Goal: Task Accomplishment & Management: Manage account settings

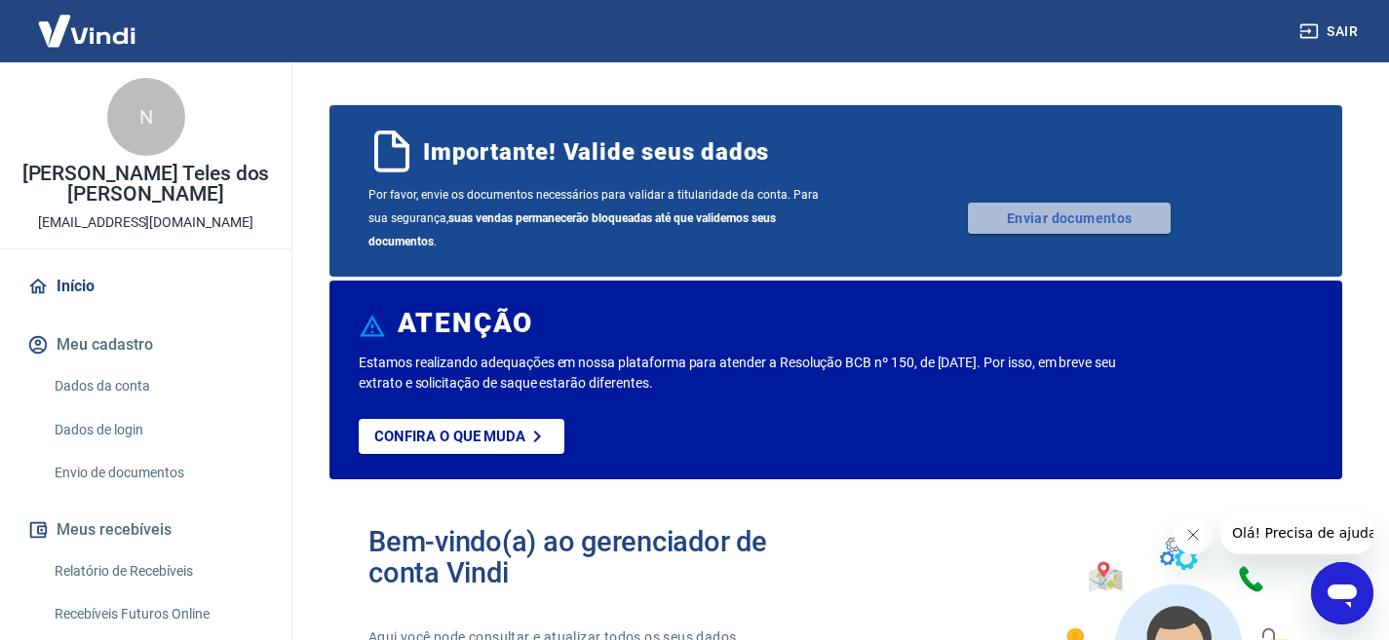
click at [1025, 222] on link "Enviar documentos" at bounding box center [1069, 218] width 203 height 31
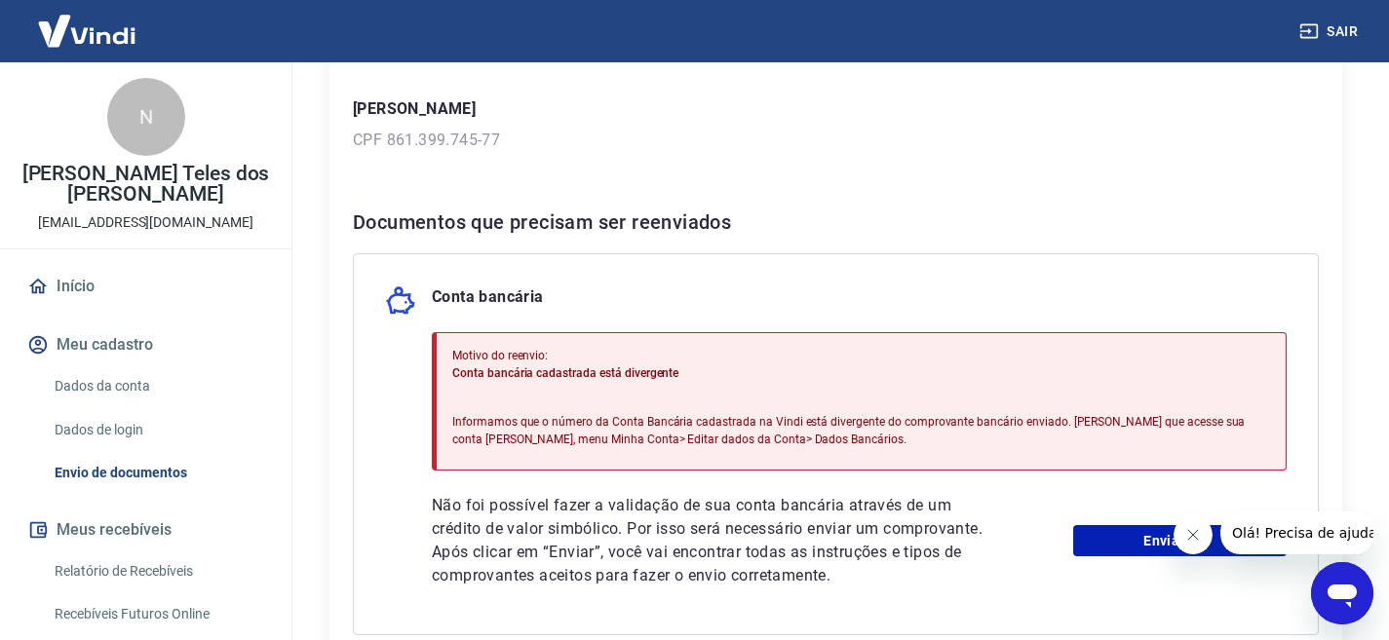
scroll to position [390, 0]
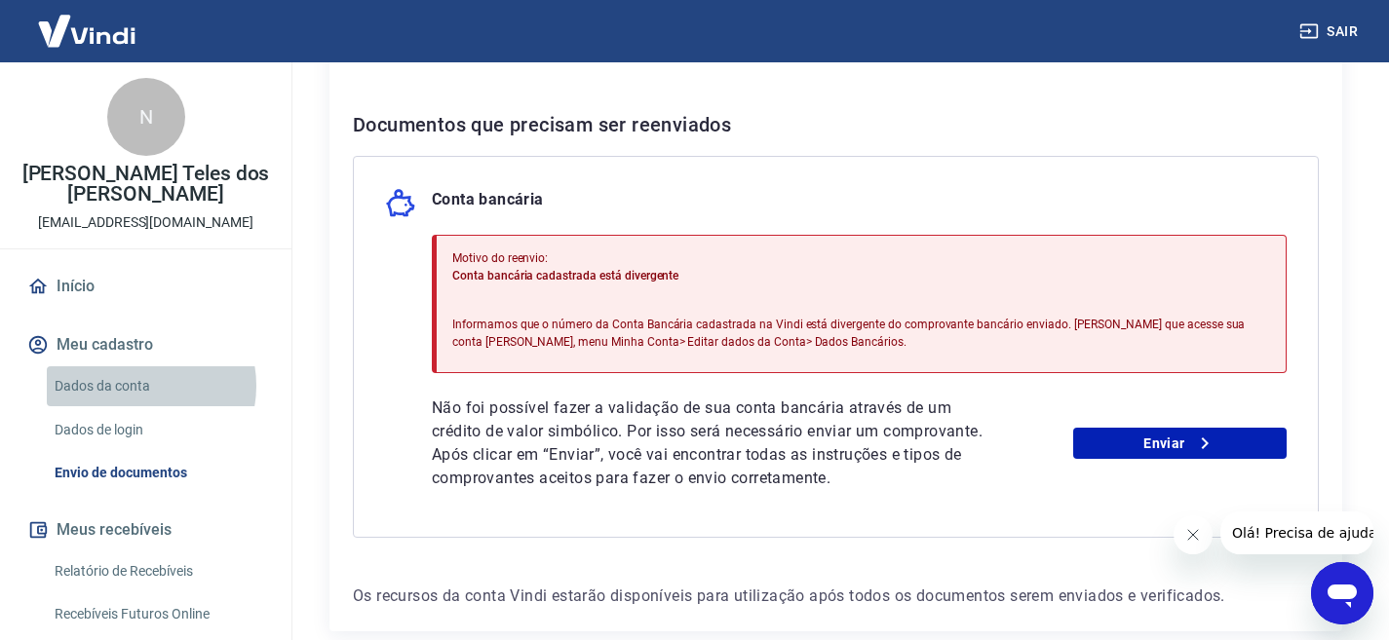
click at [135, 386] on link "Dados da conta" at bounding box center [157, 386] width 221 height 40
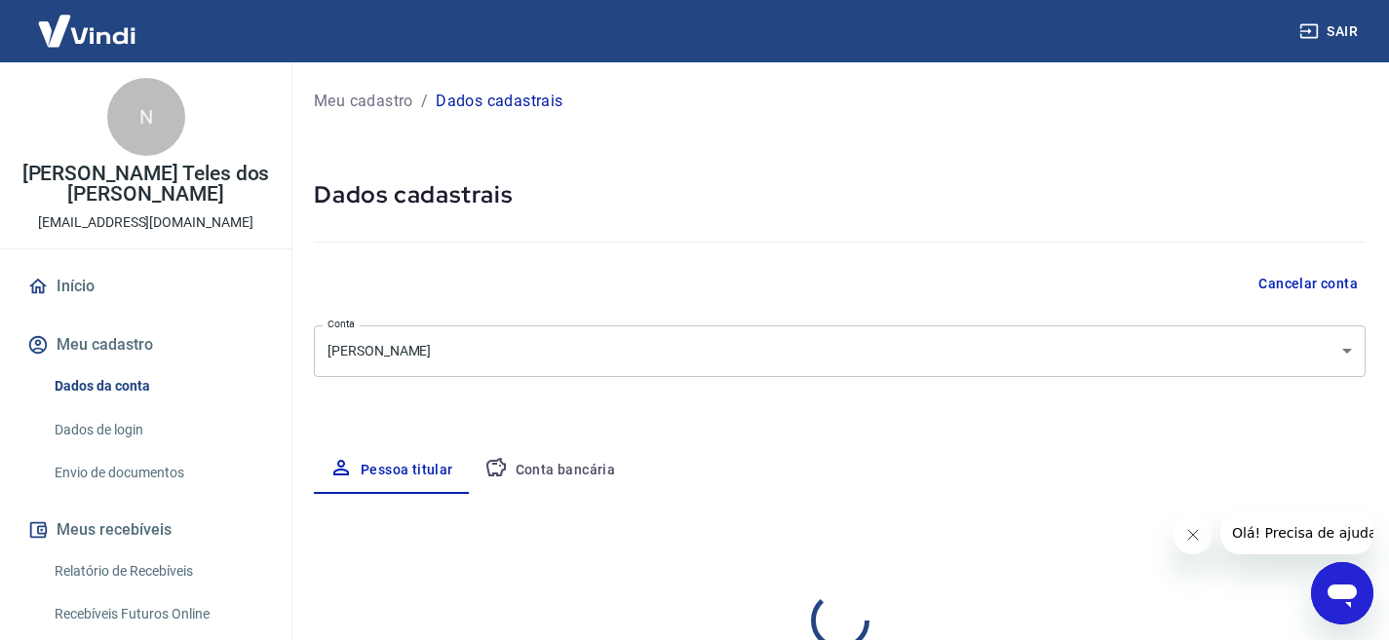
select select "SE"
select select "business"
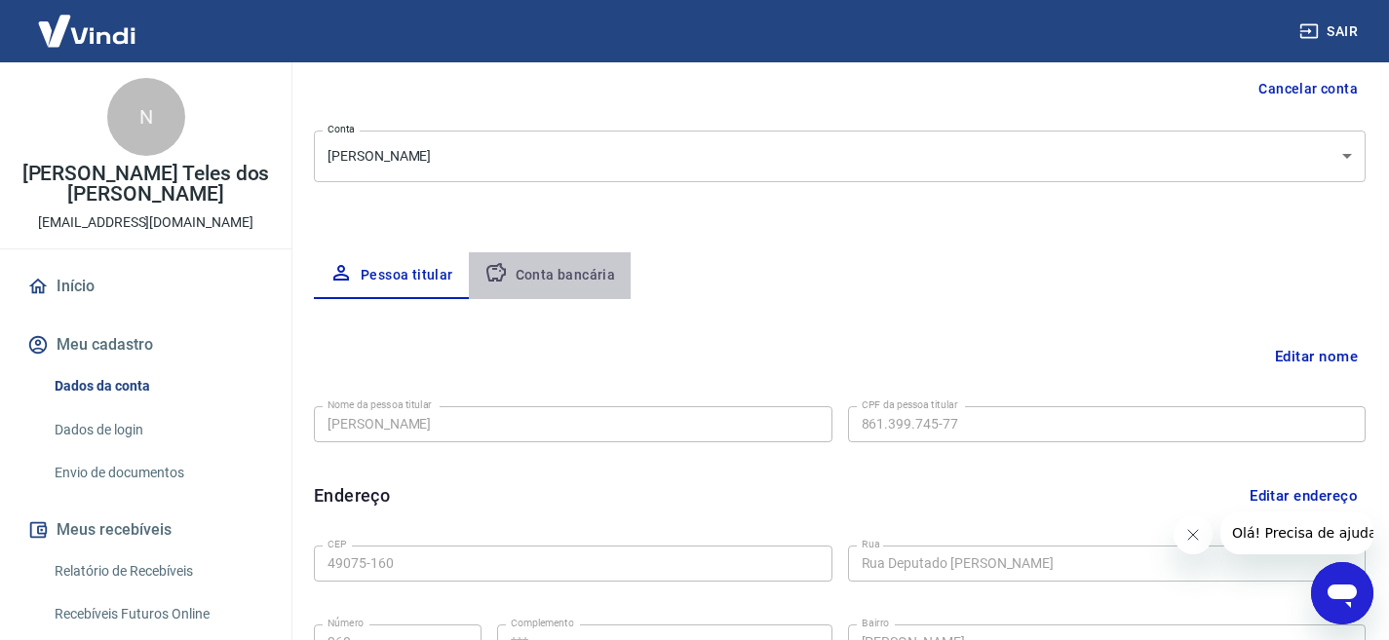
click at [545, 271] on button "Conta bancária" at bounding box center [550, 275] width 163 height 47
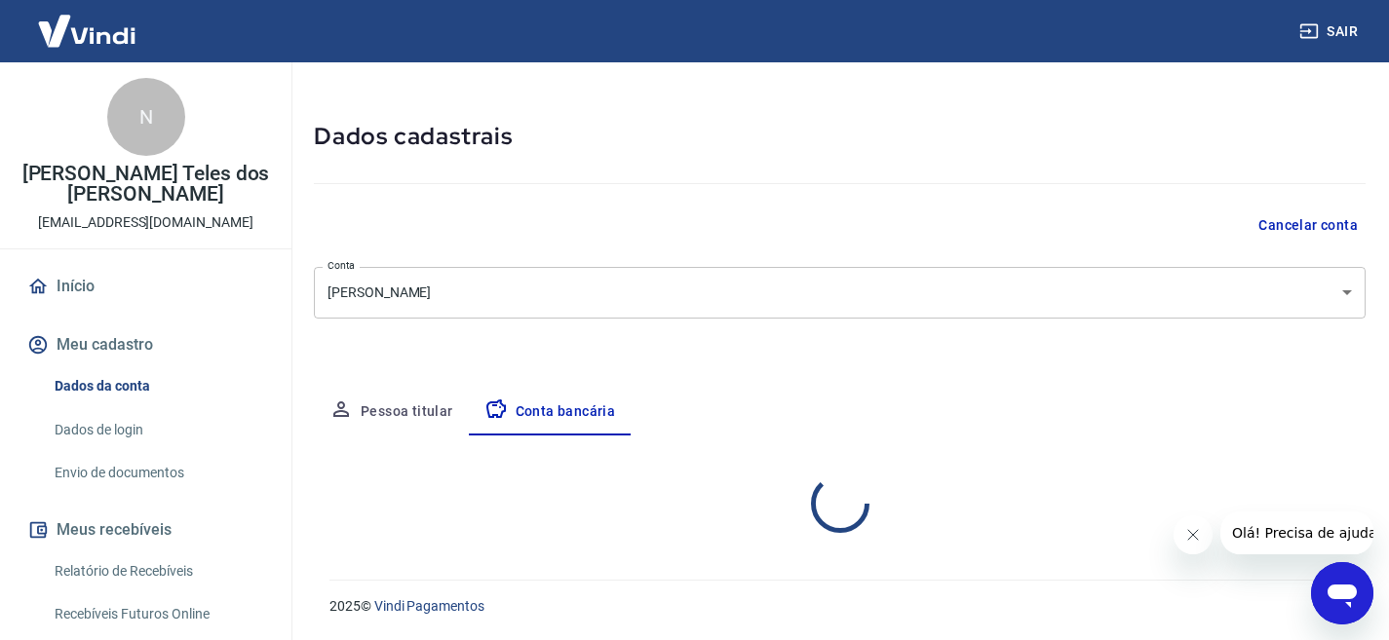
select select "1"
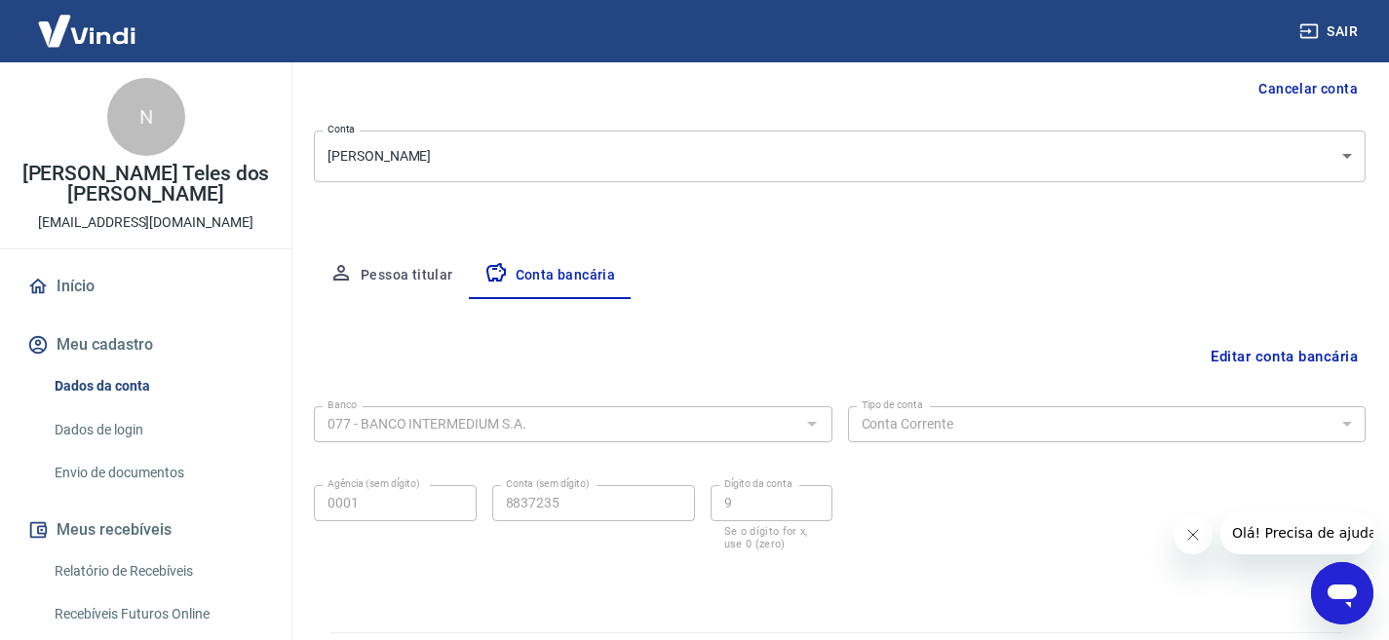
scroll to position [248, 0]
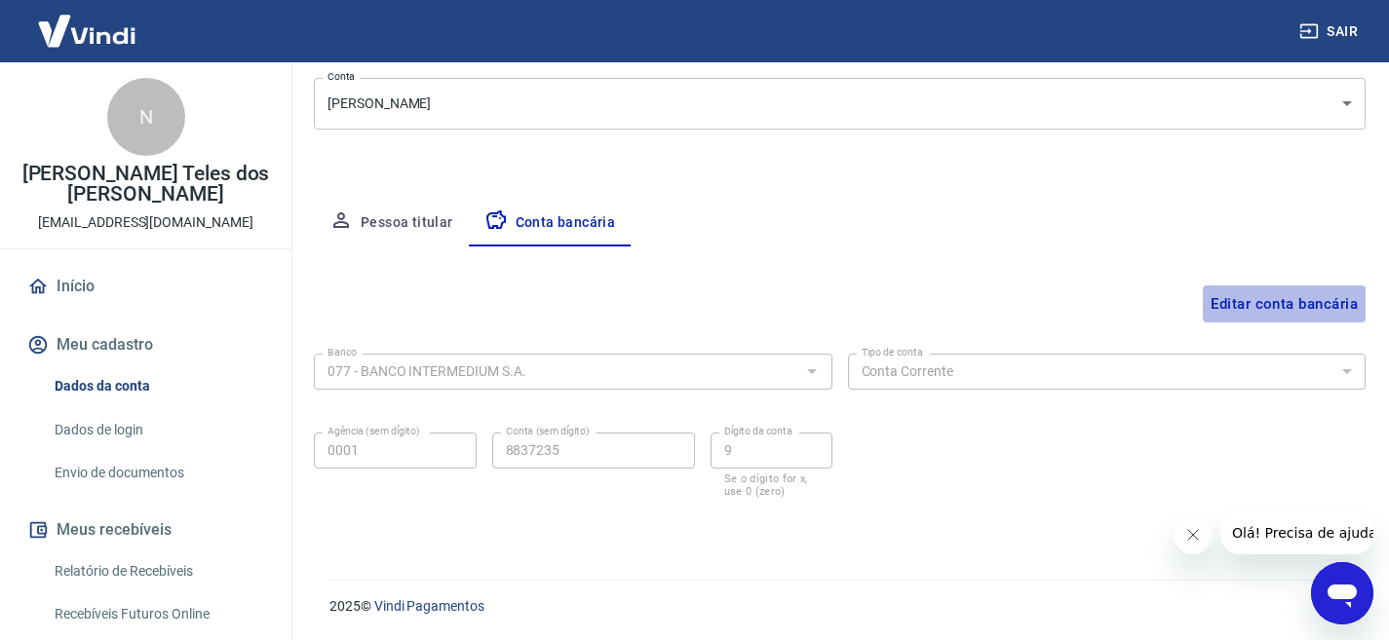
click at [1253, 294] on button "Editar conta bancária" at bounding box center [1284, 304] width 163 height 37
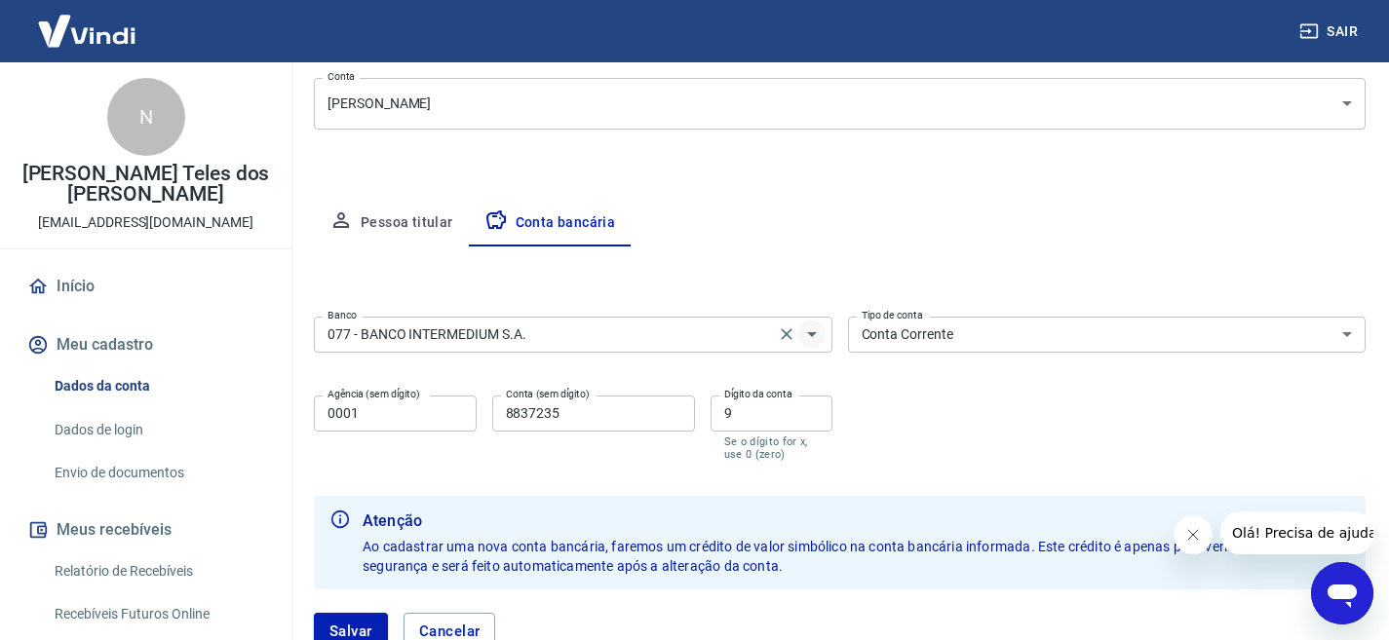
click at [811, 333] on icon "Abrir" at bounding box center [812, 334] width 10 height 5
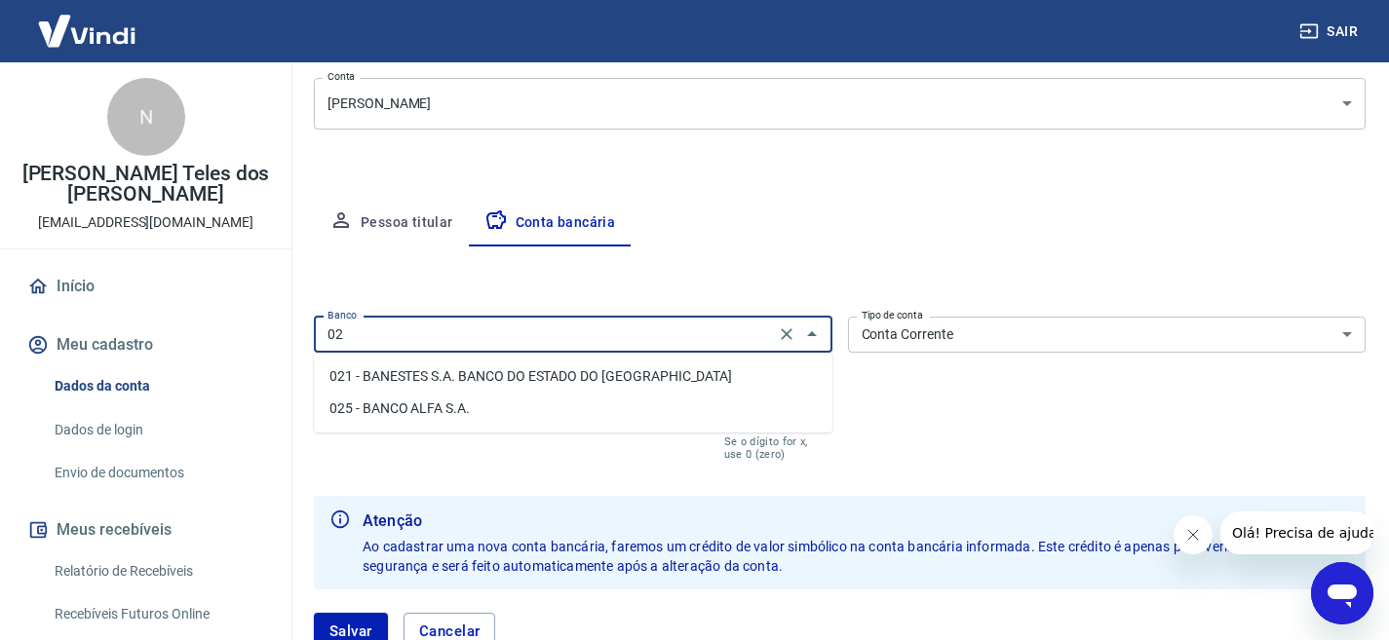
scroll to position [0, 0]
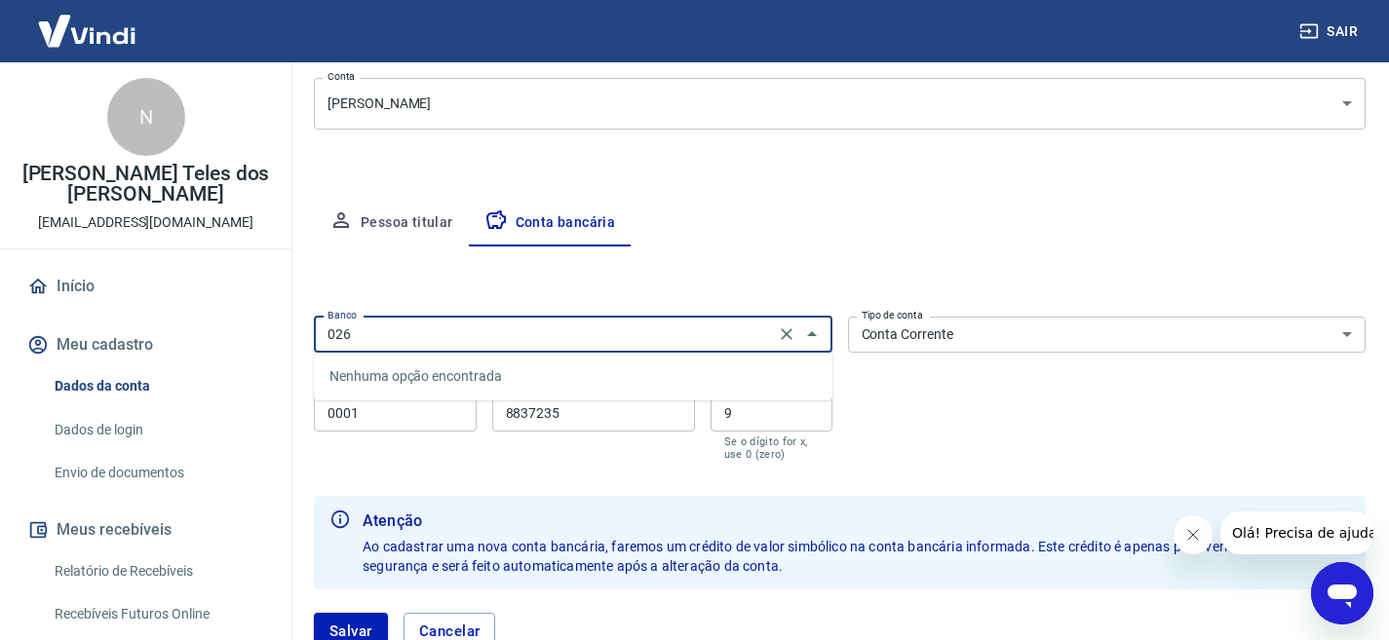
type input "0260"
click button "Salvar" at bounding box center [351, 631] width 74 height 37
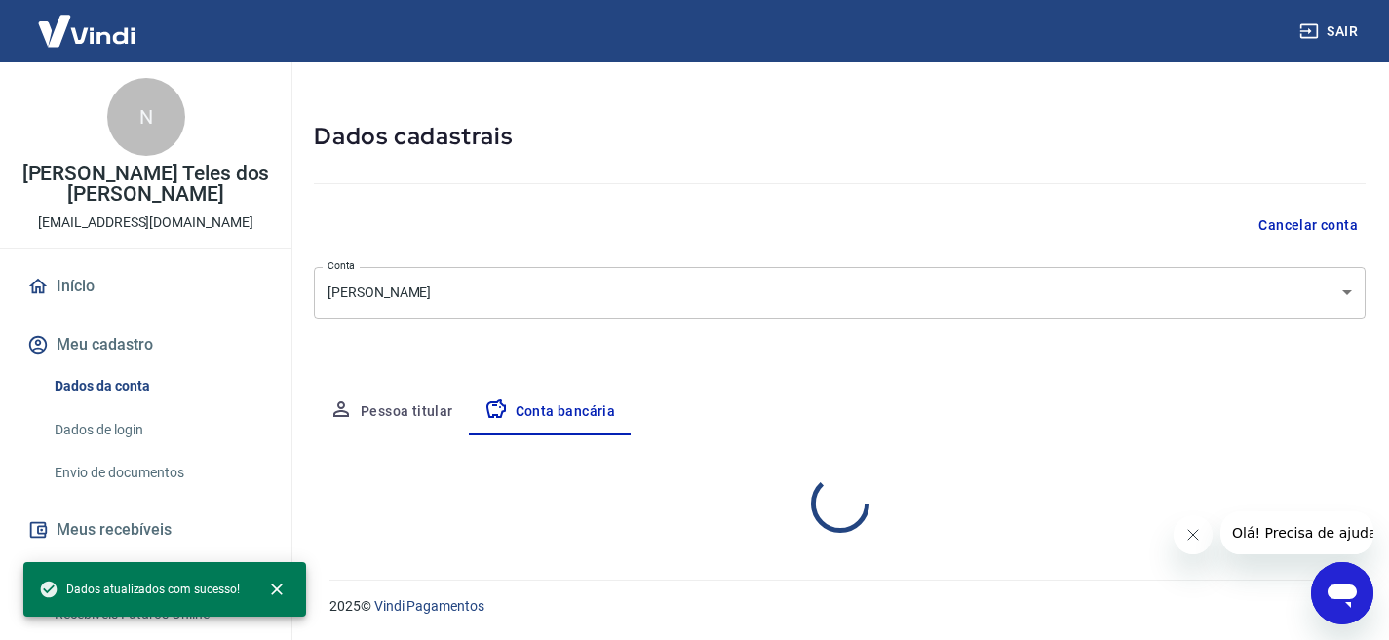
scroll to position [58, 0]
select select "1"
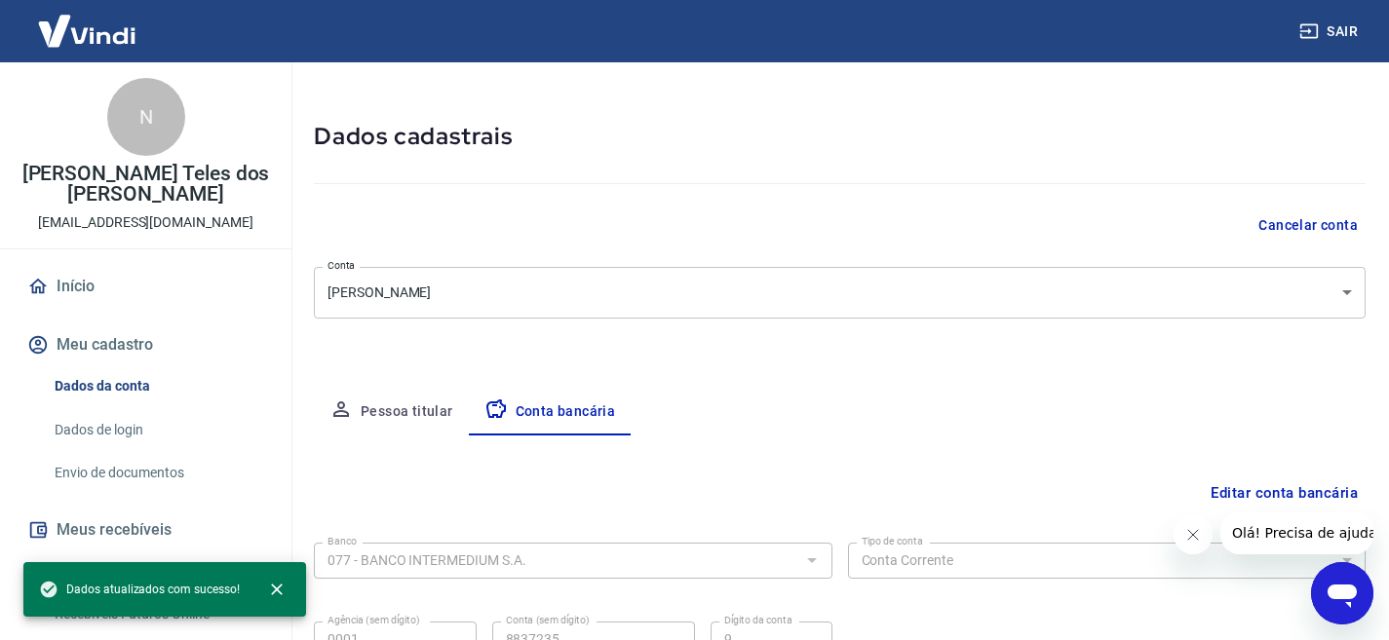
scroll to position [248, 0]
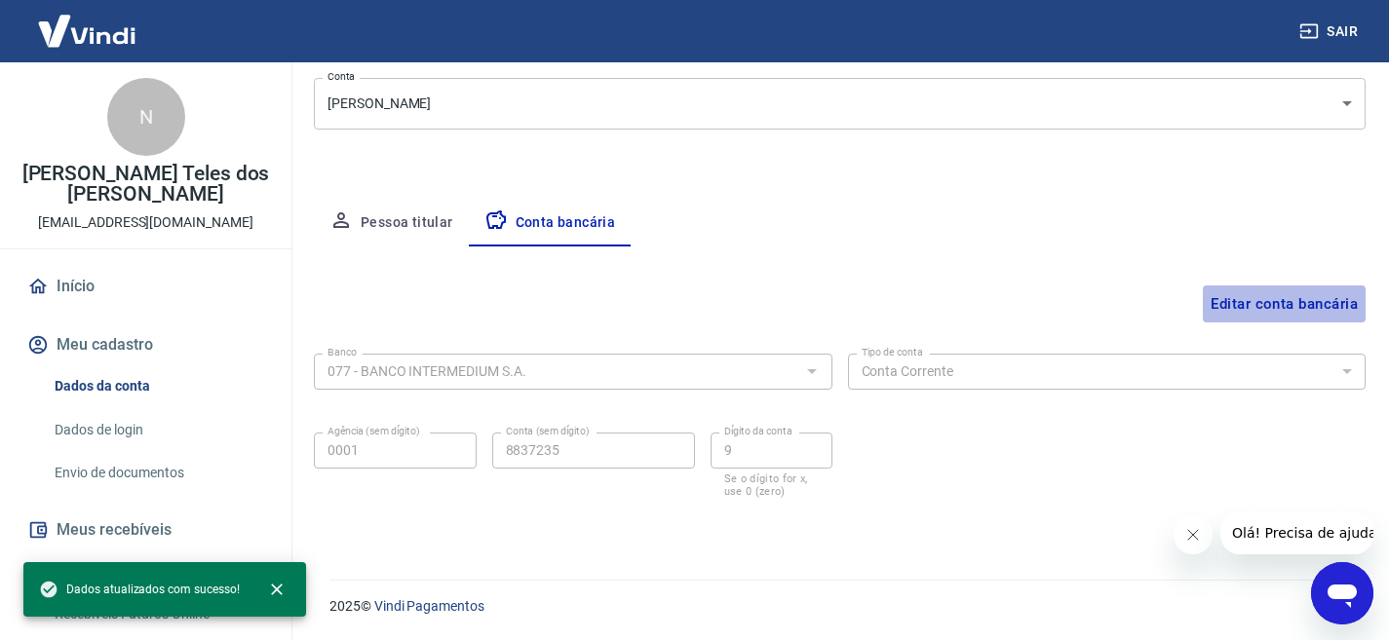
click at [1286, 297] on button "Editar conta bancária" at bounding box center [1284, 304] width 163 height 37
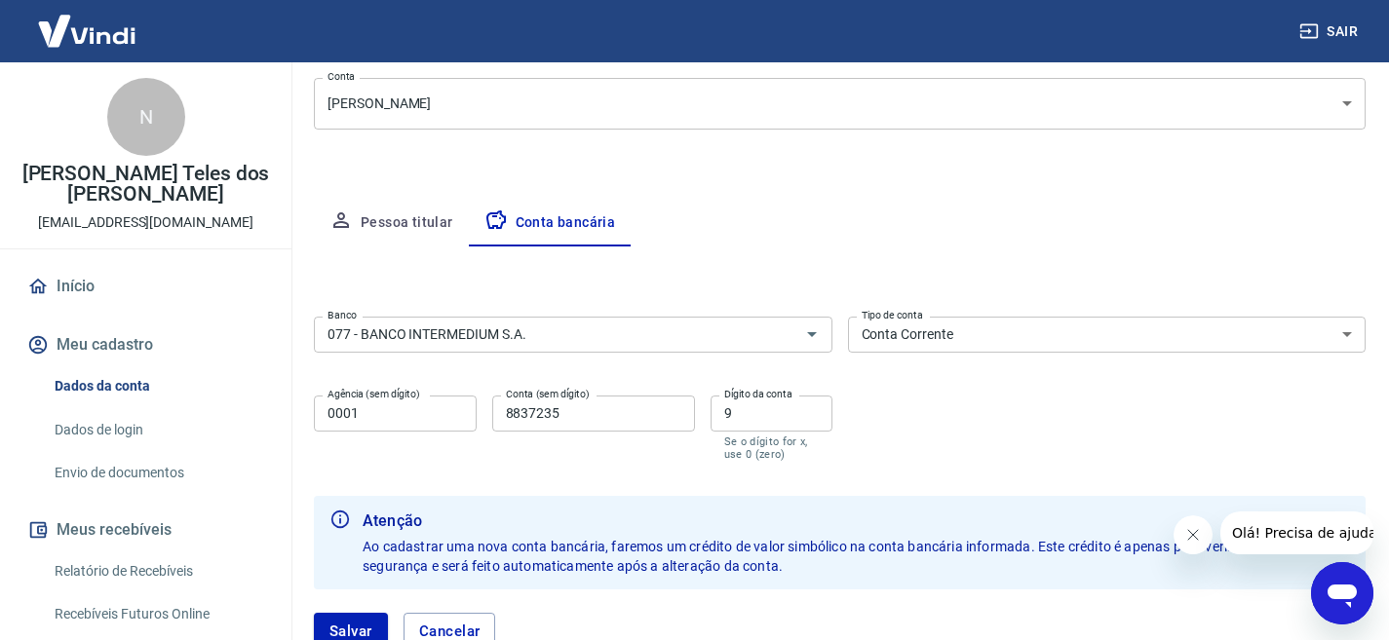
scroll to position [345, 0]
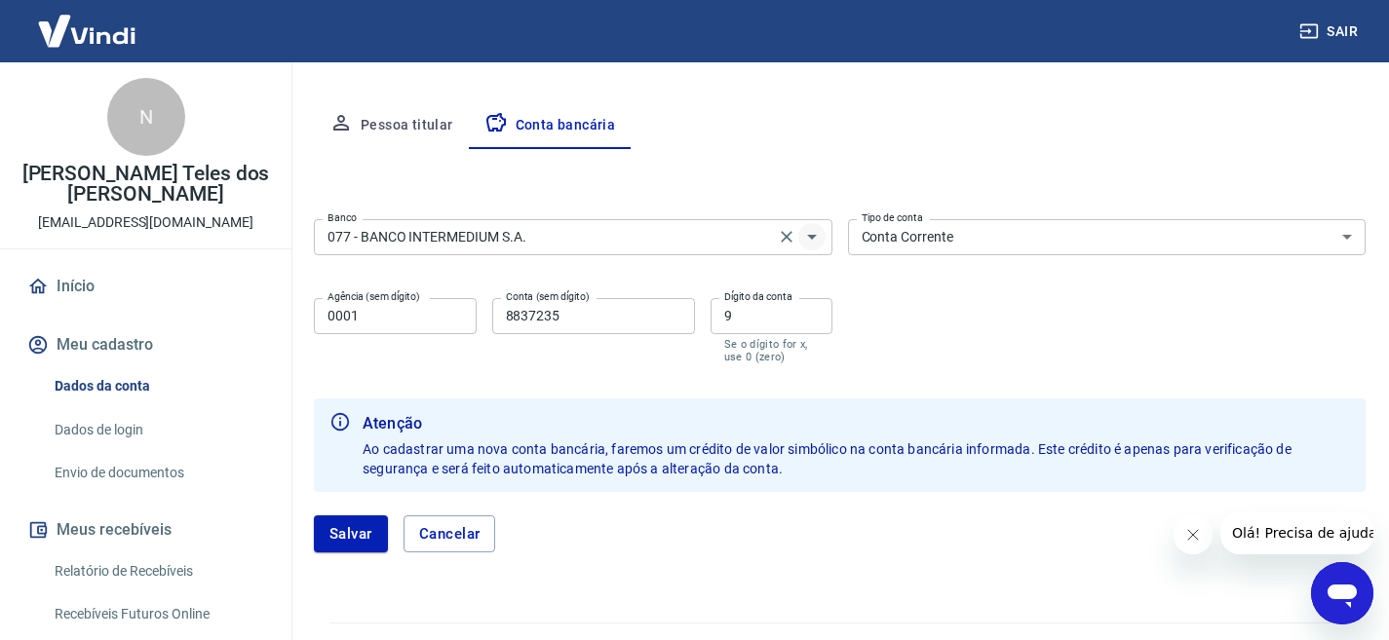
click at [818, 241] on icon "Abrir" at bounding box center [811, 236] width 23 height 23
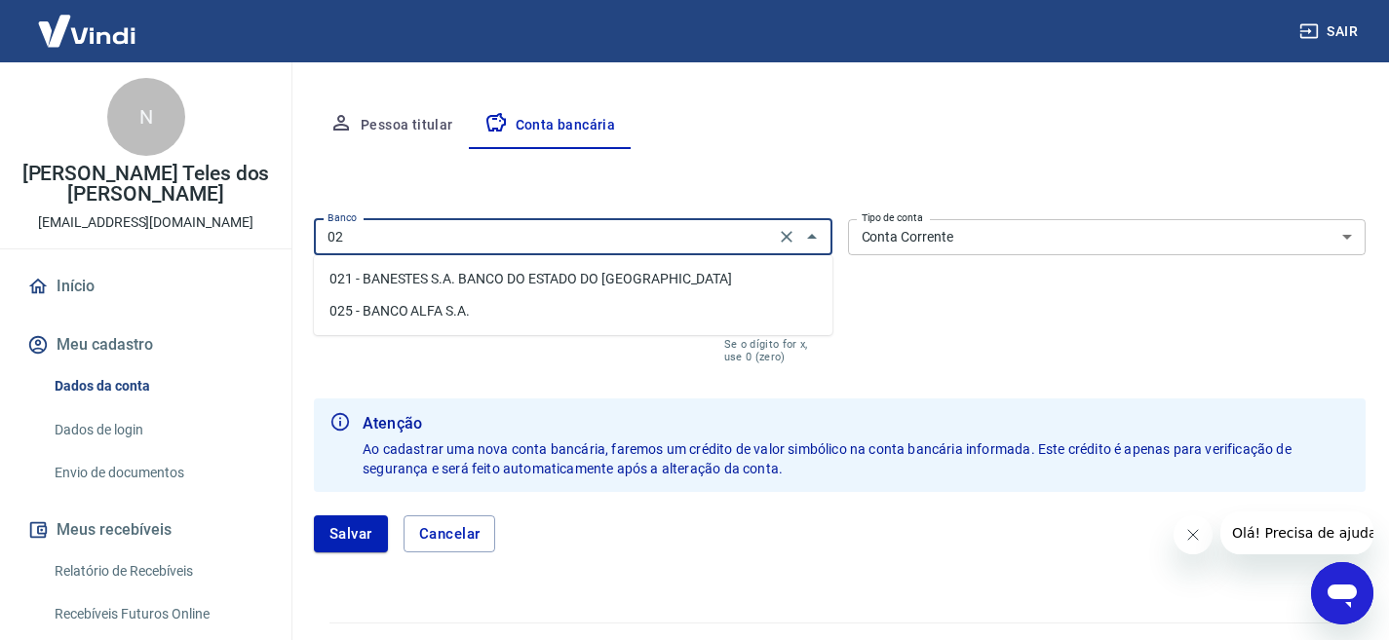
scroll to position [0, 0]
type input "0"
click at [467, 273] on li "260 - Nu Pagamentos S.A." at bounding box center [573, 279] width 519 height 32
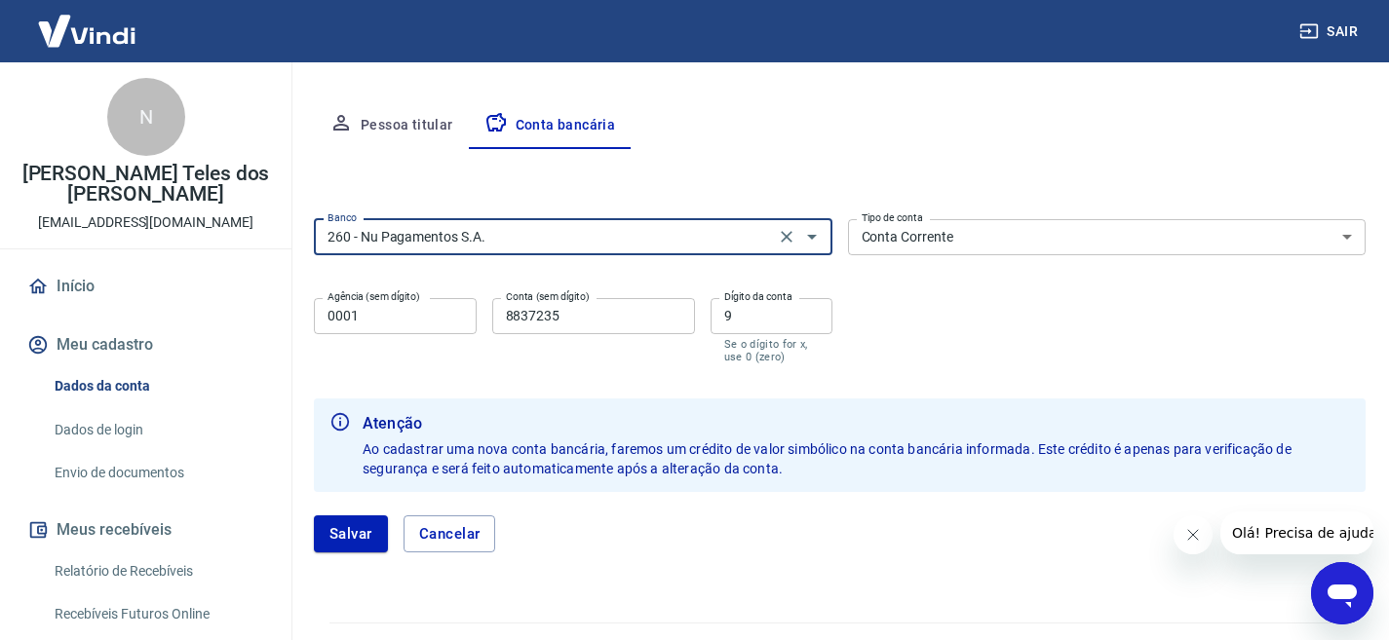
type input "260 - Nu Pagamentos S.A."
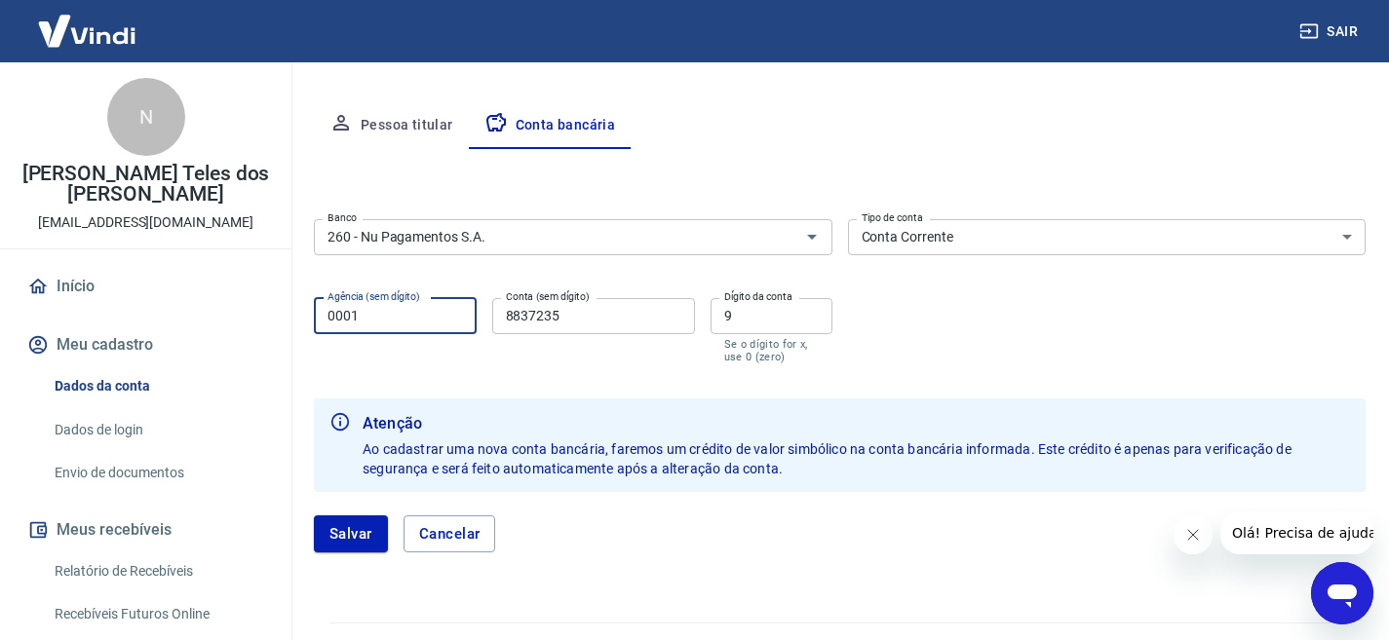
click at [426, 318] on input "0001" at bounding box center [395, 316] width 163 height 36
click at [585, 319] on input "8837235" at bounding box center [593, 316] width 203 height 36
type input "8"
type input "377610414"
click at [748, 315] on input "9" at bounding box center [772, 316] width 122 height 36
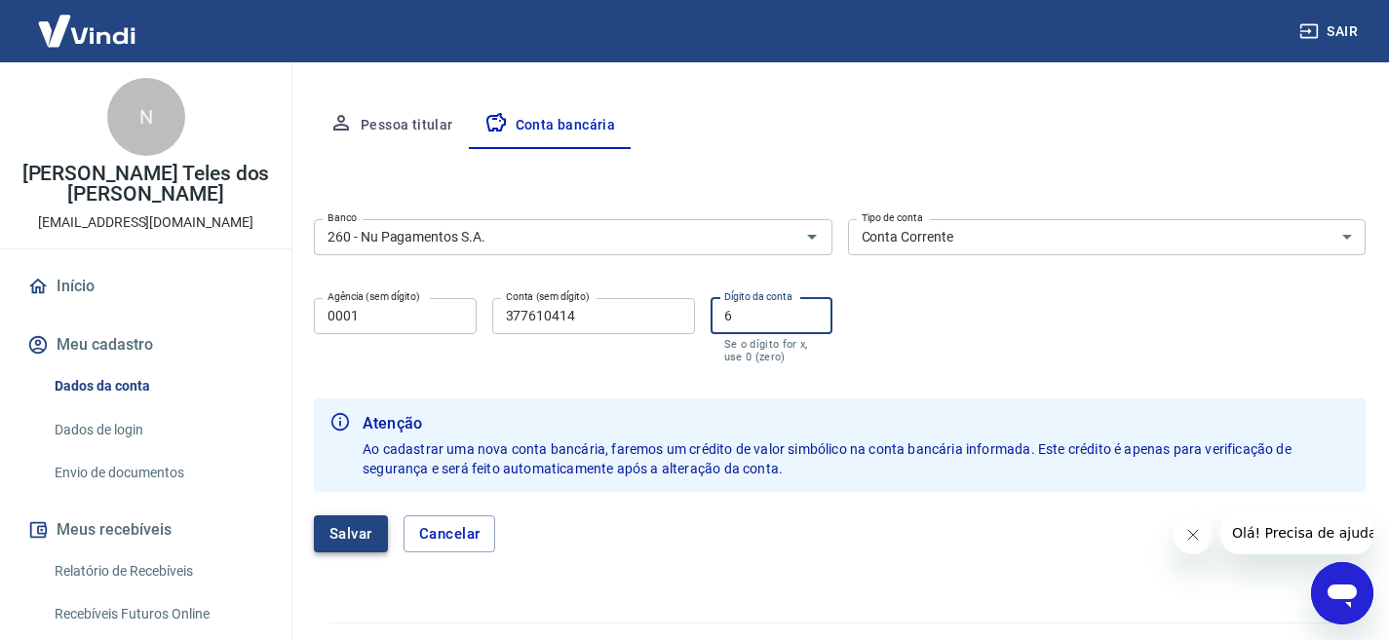
type input "6"
click at [343, 528] on button "Salvar" at bounding box center [351, 534] width 74 height 37
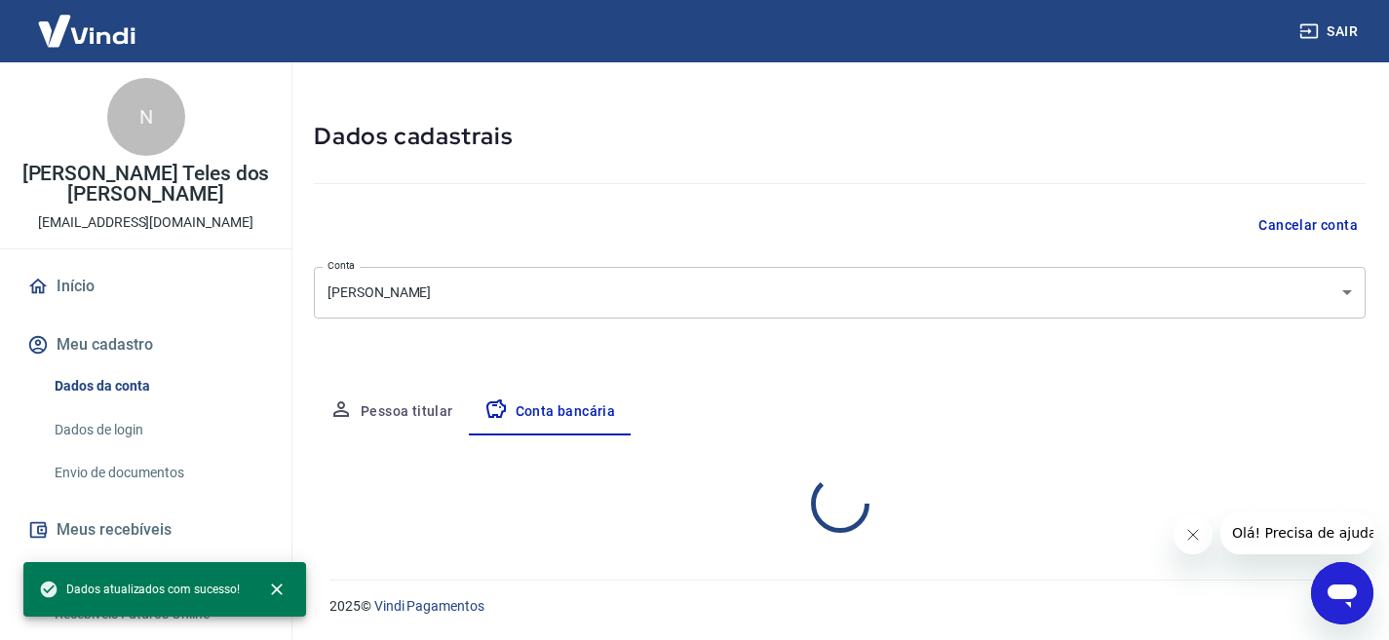
scroll to position [248, 0]
select select "1"
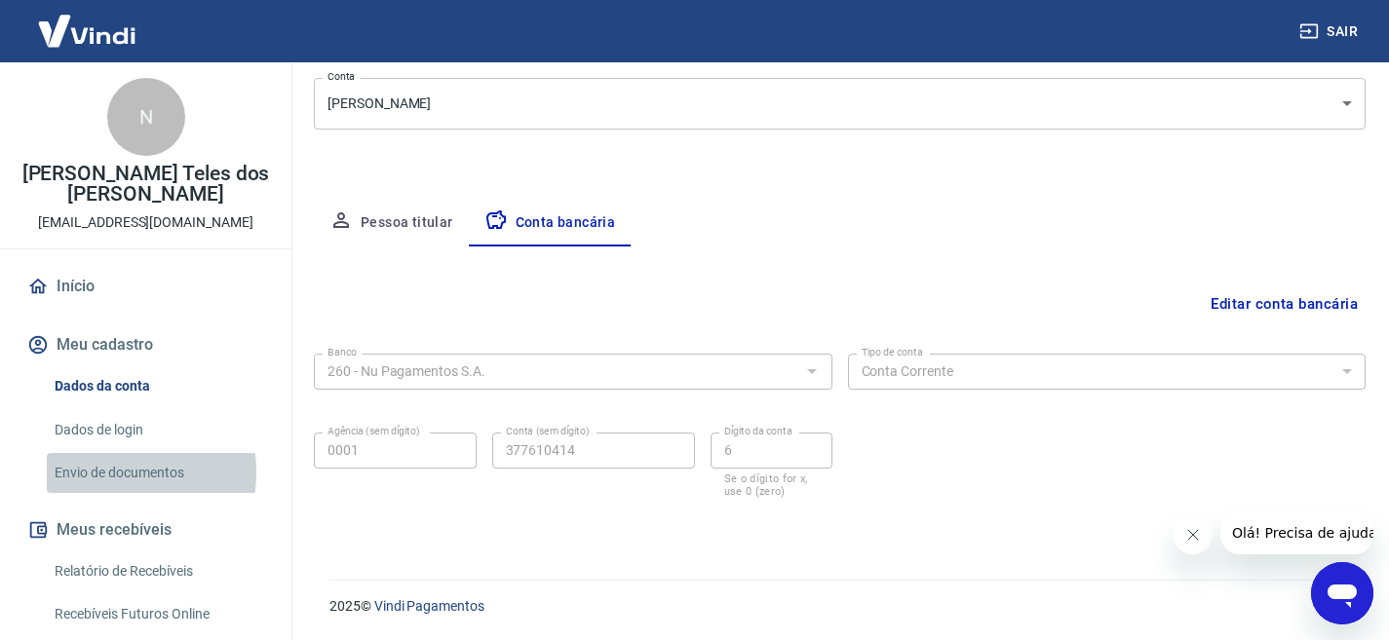
click at [107, 473] on link "Envio de documentos" at bounding box center [157, 473] width 221 height 40
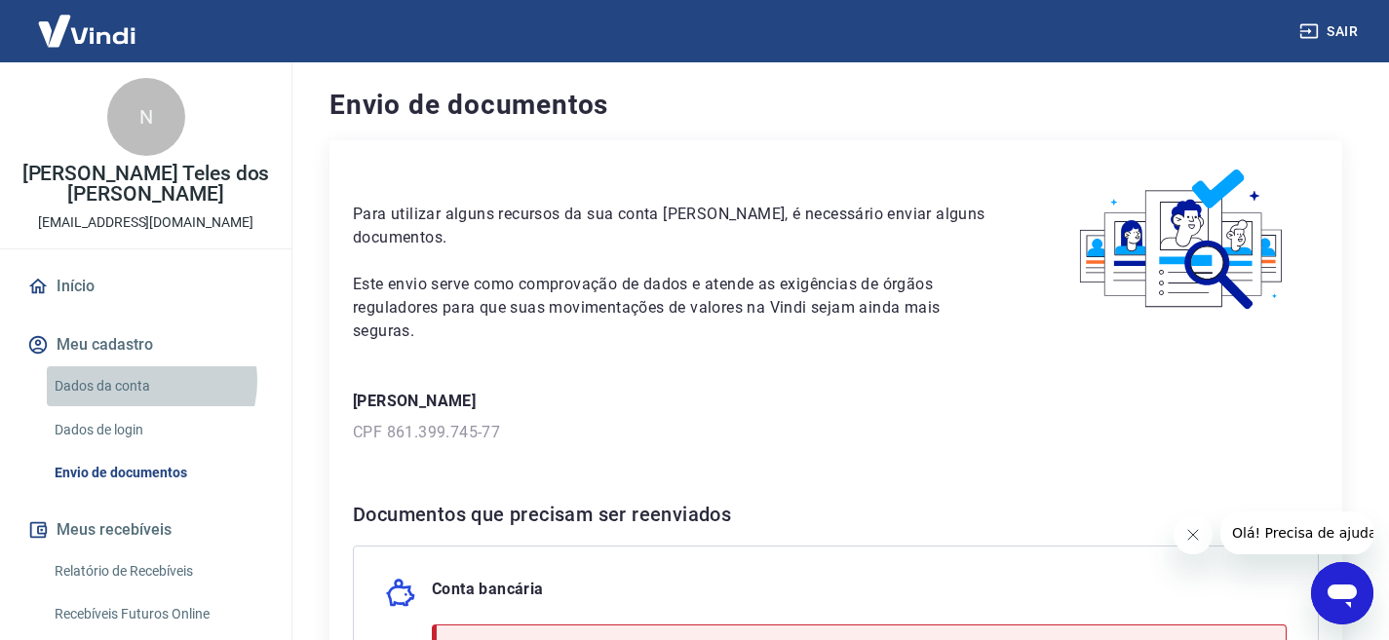
click at [144, 381] on link "Dados da conta" at bounding box center [157, 386] width 221 height 40
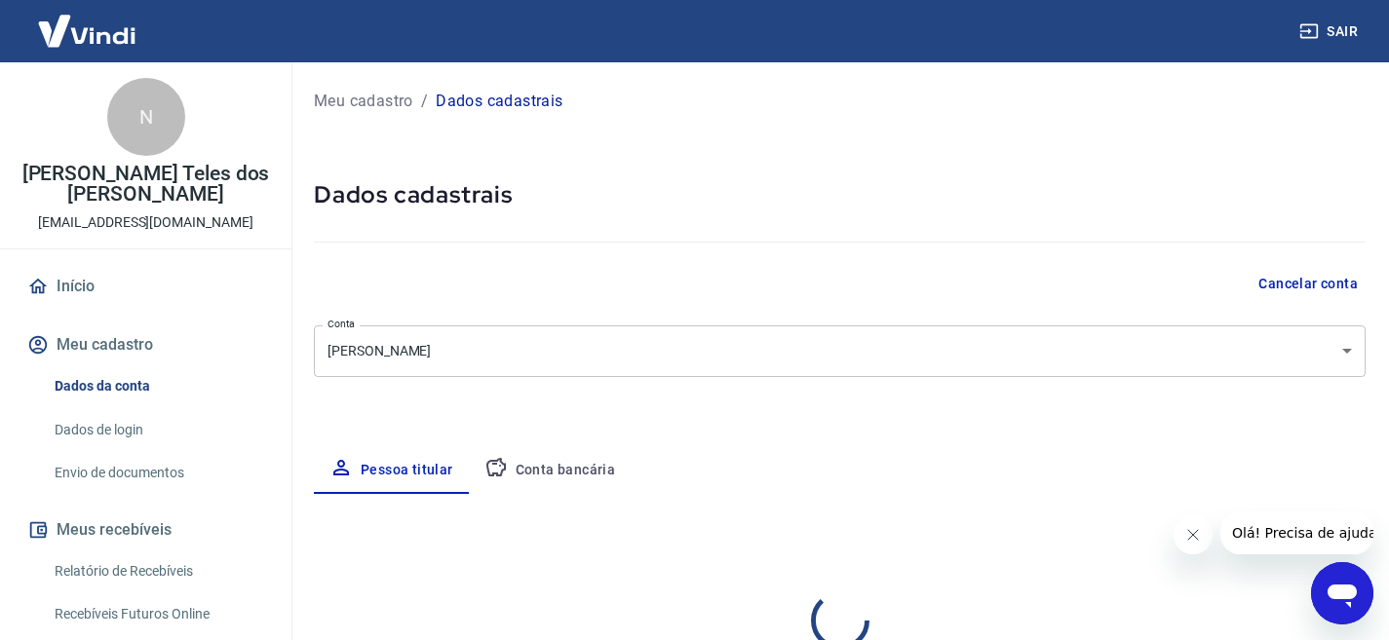
select select "SE"
select select "business"
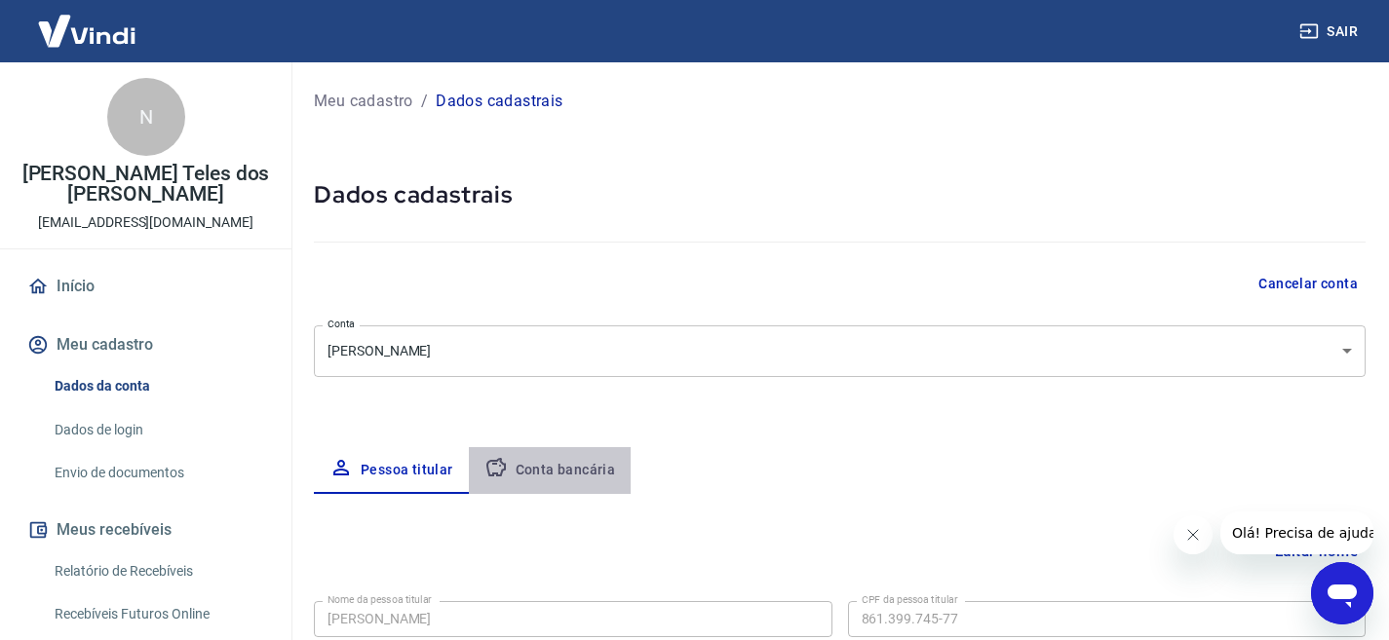
click at [560, 474] on button "Conta bancária" at bounding box center [550, 470] width 163 height 47
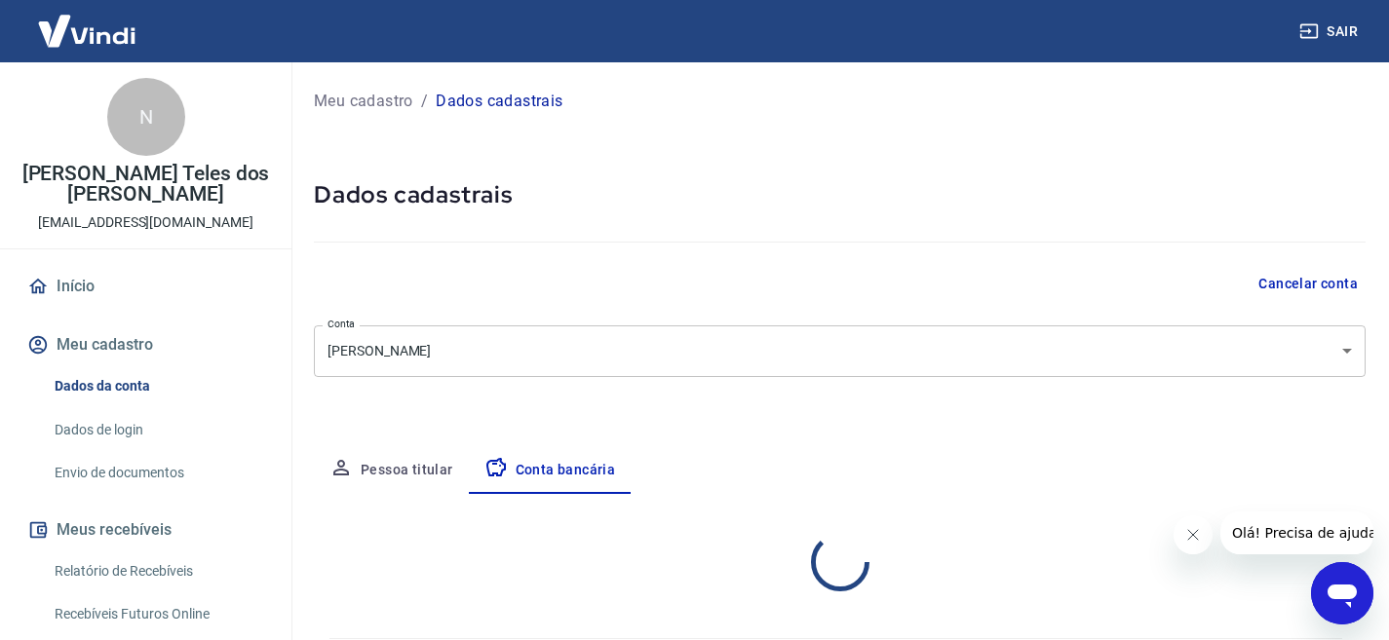
select select "1"
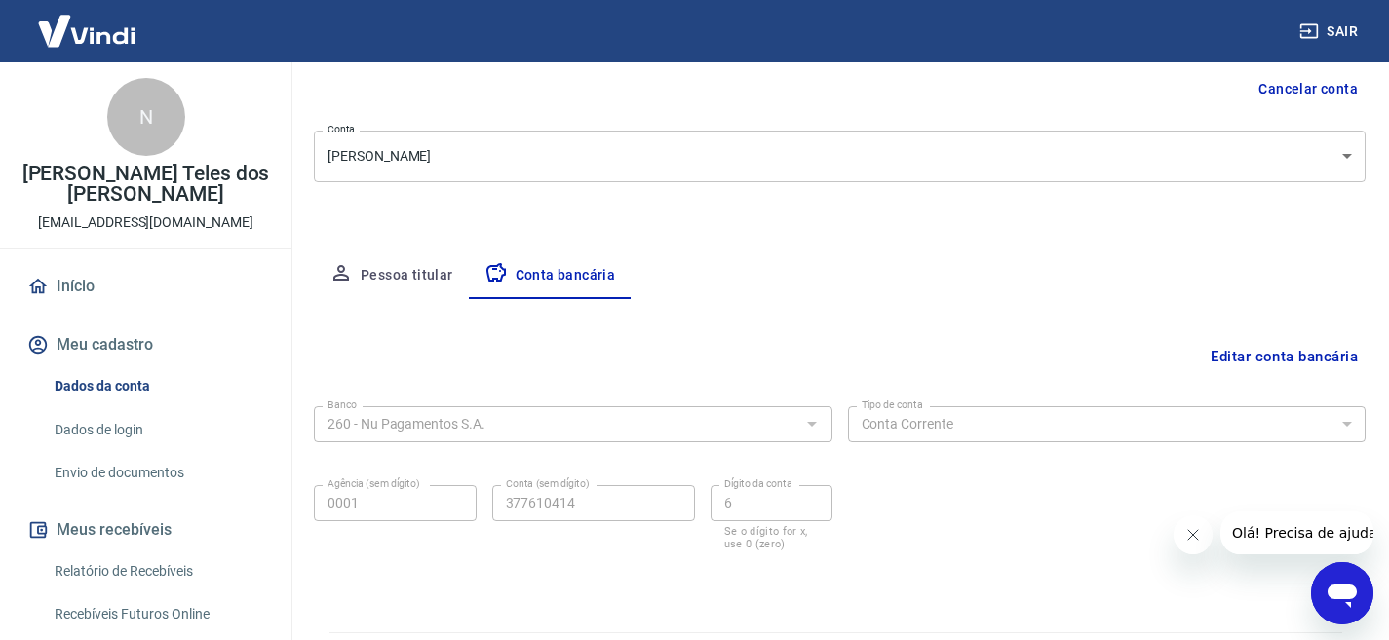
scroll to position [248, 0]
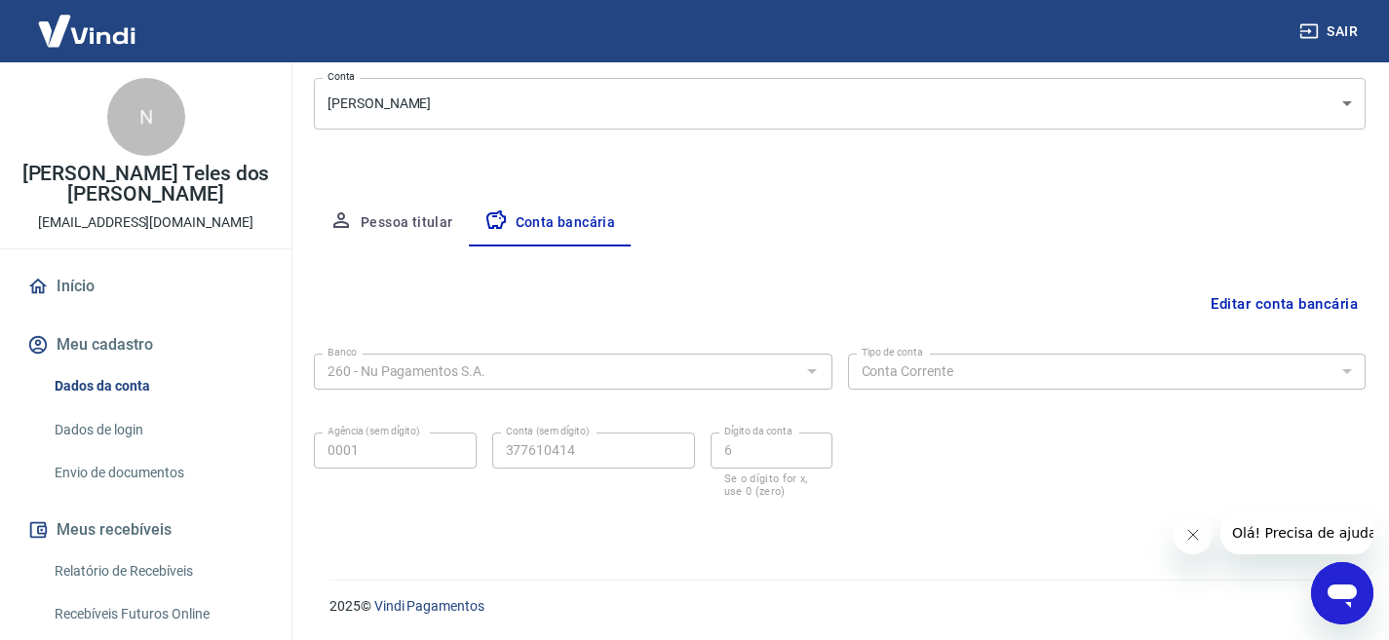
click at [121, 473] on link "Envio de documentos" at bounding box center [157, 473] width 221 height 40
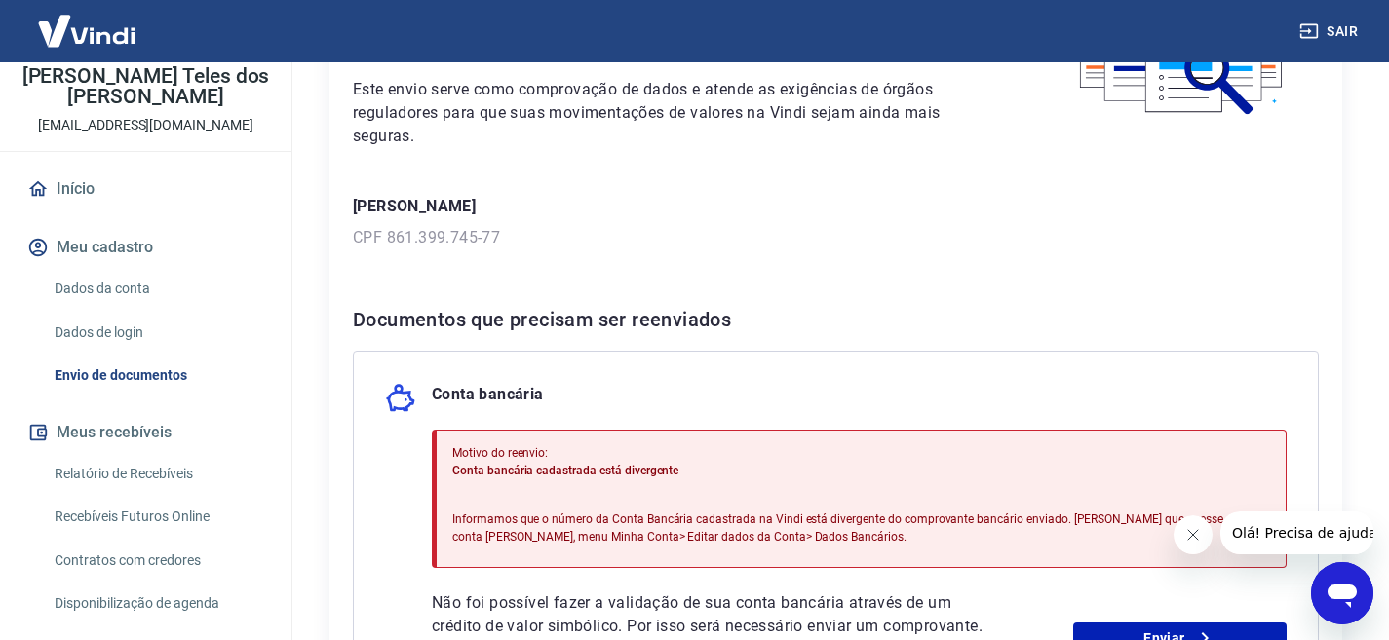
scroll to position [292, 0]
